Goal: Information Seeking & Learning: Find specific fact

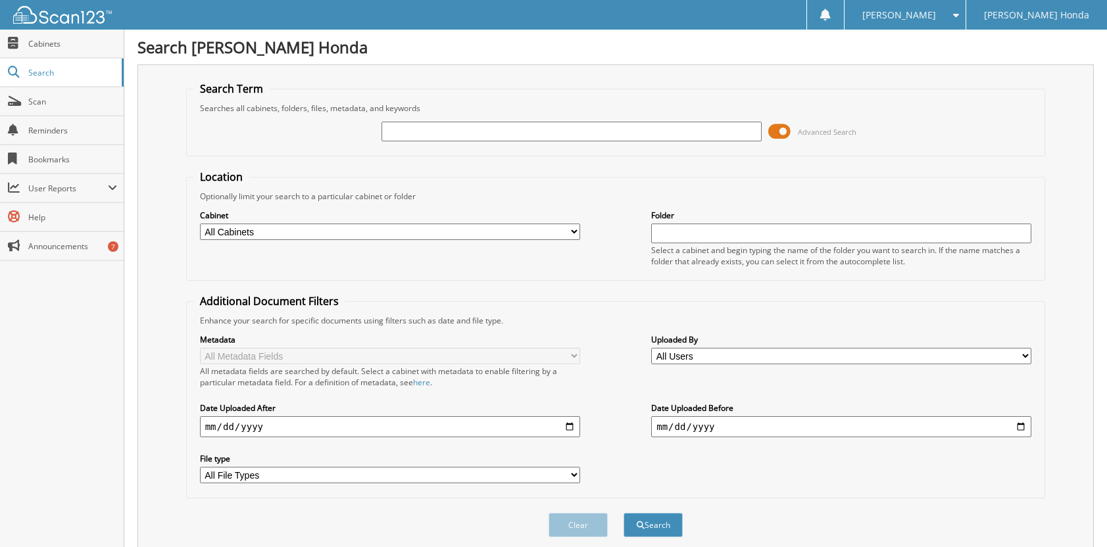
click at [500, 128] on input "text" at bounding box center [571, 132] width 380 height 20
type input "2518257"
click at [623, 513] on button "Search" at bounding box center [652, 525] width 59 height 24
click at [661, 527] on button "Search" at bounding box center [652, 525] width 59 height 24
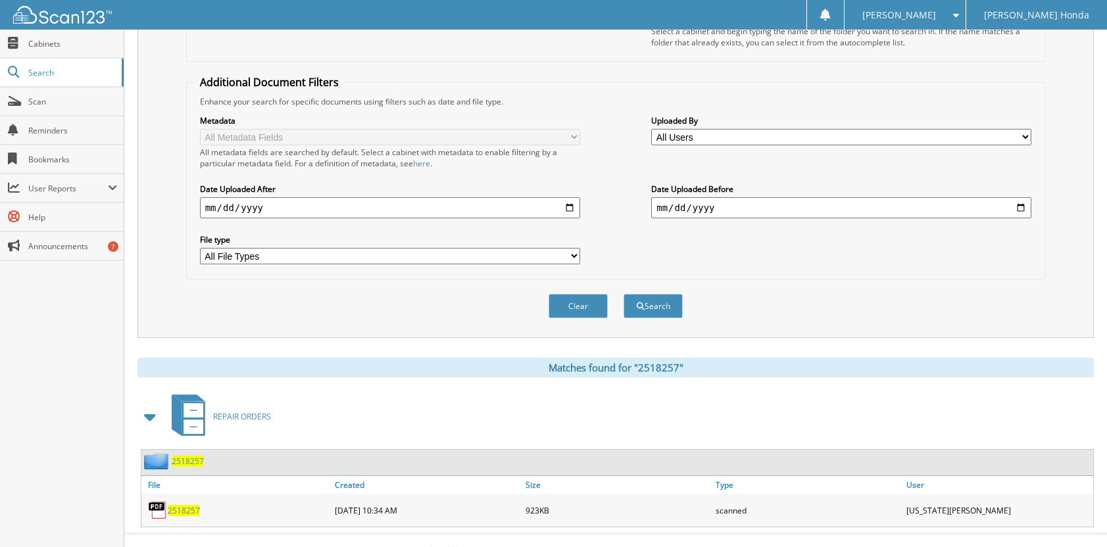
scroll to position [239, 0]
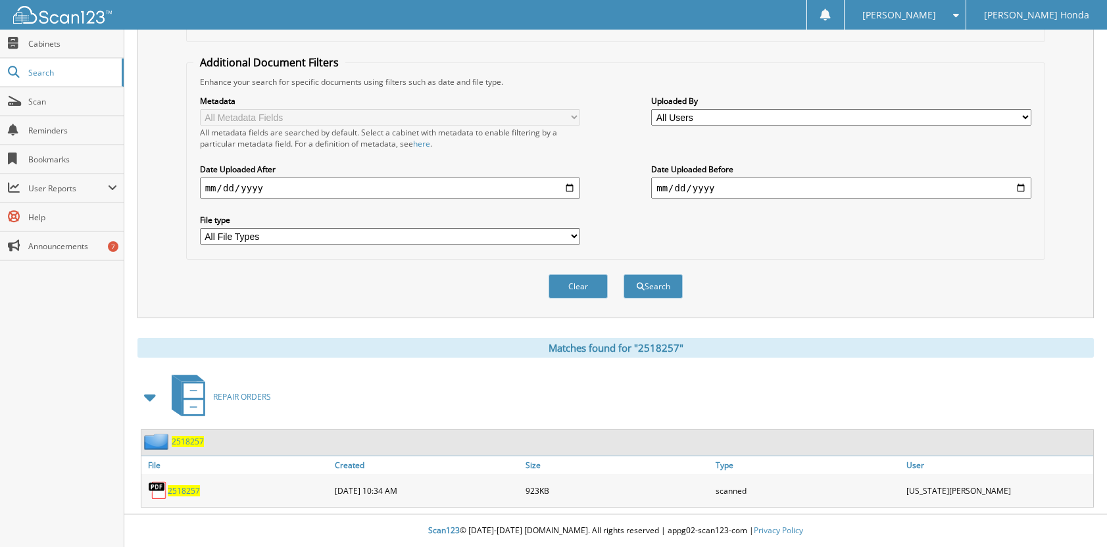
click at [184, 486] on span "2518257" at bounding box center [184, 490] width 32 height 11
